Goal: Information Seeking & Learning: Understand process/instructions

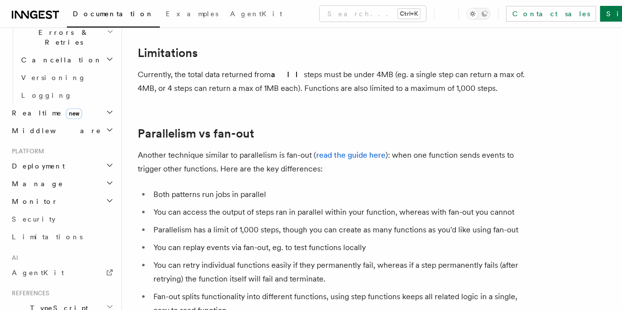
scroll to position [1719, 0]
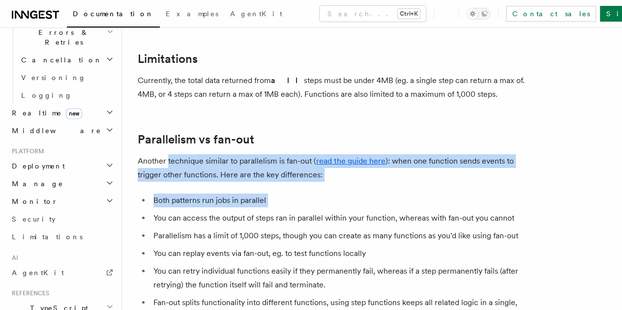
drag, startPoint x: 437, startPoint y: 202, endPoint x: 189, endPoint y: 177, distance: 248.7
click at [189, 177] on p "Another technique similar to parallelism is fan-out ( read the guide here ): wh…" at bounding box center [334, 168] width 393 height 28
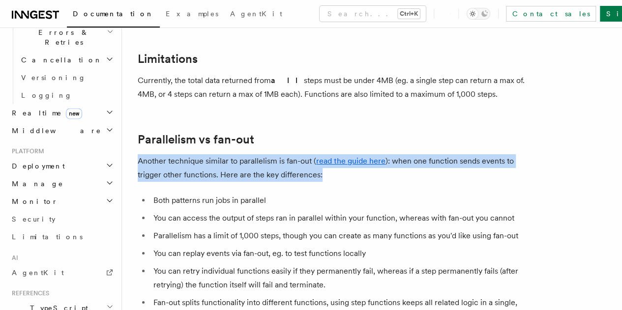
drag, startPoint x: 356, startPoint y: 186, endPoint x: 132, endPoint y: 177, distance: 224.5
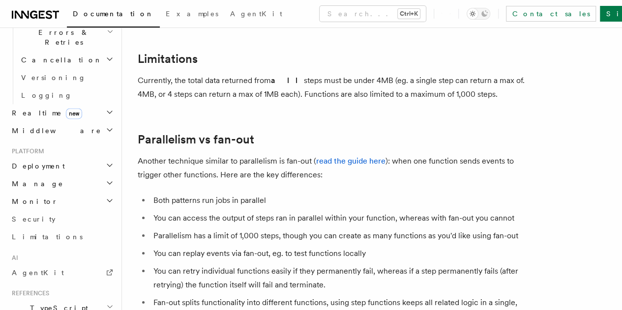
click at [244, 208] on li "Both patterns run jobs in parallel" at bounding box center [340, 201] width 381 height 14
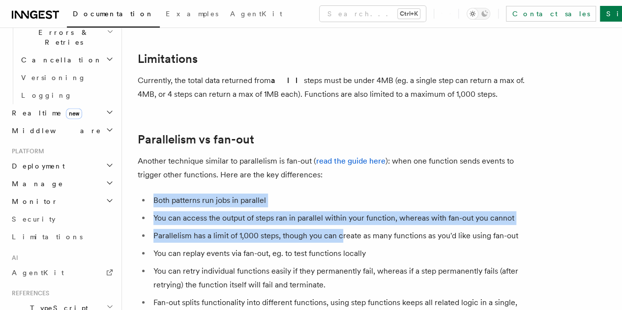
drag, startPoint x: 154, startPoint y: 216, endPoint x: 342, endPoint y: 260, distance: 192.9
click at [342, 260] on ul "Both patterns run jobs in parallel You can access the output of steps ran in pa…" at bounding box center [334, 259] width 393 height 130
click at [342, 243] on li "Parallelism has a limit of 1,000 steps, though you can create as many functions…" at bounding box center [340, 236] width 381 height 14
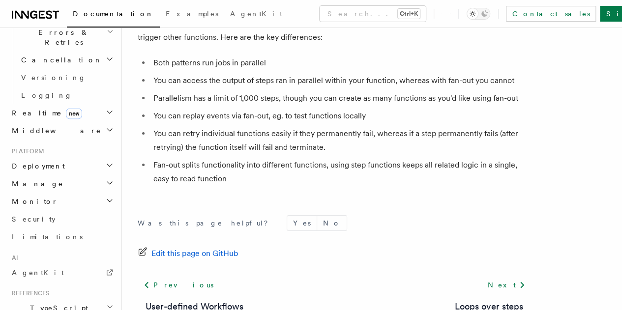
scroll to position [1857, 0]
click at [404, 105] on li "Parallelism has a limit of 1,000 steps, though you can create as many functions…" at bounding box center [340, 98] width 381 height 14
click at [345, 166] on ul "Both patterns run jobs in parallel You can access the output of steps ran in pa…" at bounding box center [334, 121] width 393 height 130
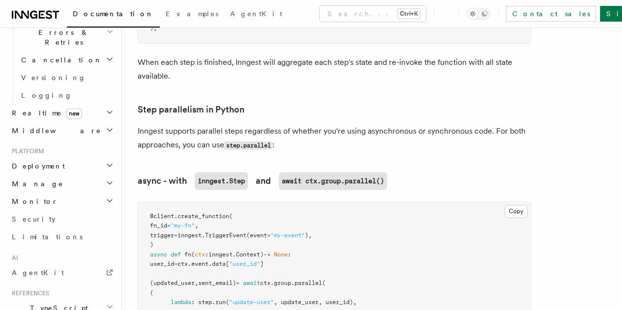
scroll to position [623, 0]
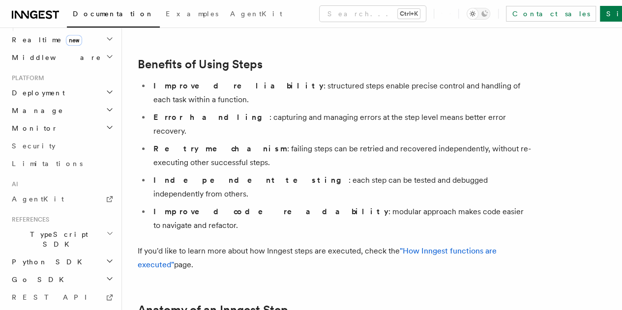
scroll to position [476, 0]
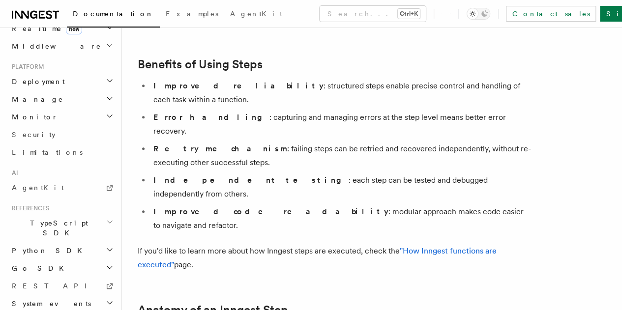
click at [92, 242] on h2 "Python SDK" at bounding box center [62, 251] width 108 height 18
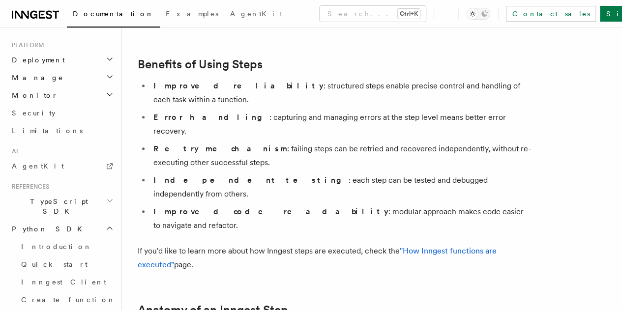
scroll to position [500, 0]
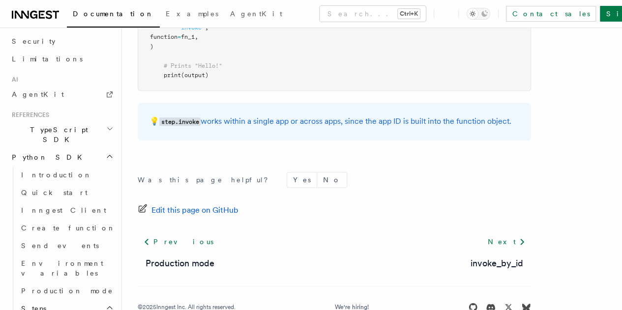
scroll to position [535, 0]
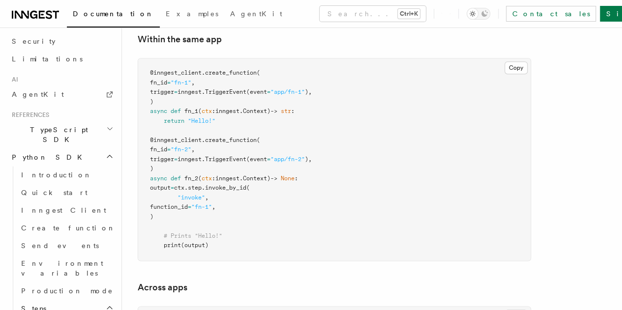
scroll to position [605, 0]
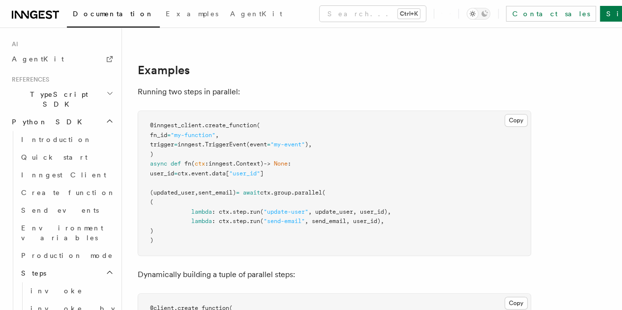
scroll to position [184, 0]
click at [228, 208] on span ": ctx.step." at bounding box center [231, 211] width 38 height 7
click at [245, 206] on pre "@inngest_client . create_function ( fn_id = "my-function" , trigger = inngest. …" at bounding box center [334, 183] width 392 height 145
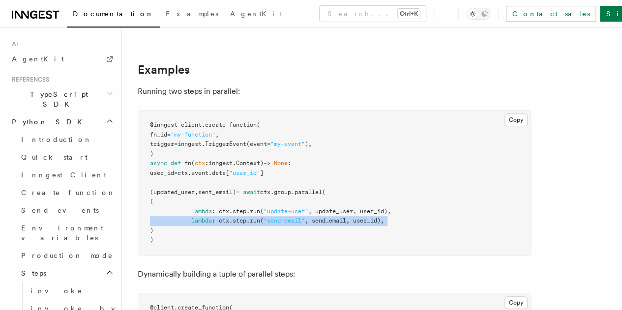
click at [245, 206] on pre "@inngest_client . create_function ( fn_id = "my-function" , trigger = inngest. …" at bounding box center [334, 183] width 392 height 145
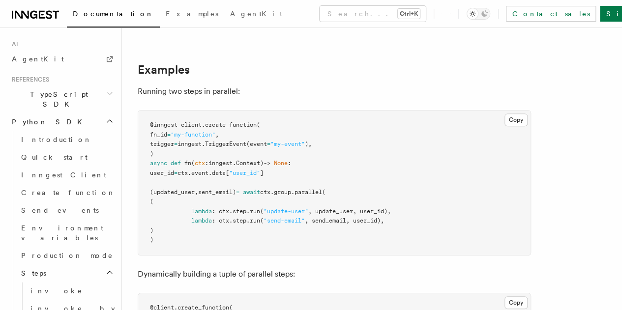
click at [245, 208] on span ": ctx.step." at bounding box center [231, 211] width 38 height 7
click at [259, 230] on pre "@inngest_client . create_function ( fn_id = "my-function" , trigger = inngest. …" at bounding box center [334, 183] width 392 height 145
